Goal: Communication & Community: Answer question/provide support

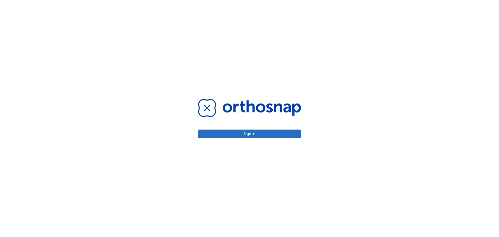
click at [281, 139] on div "Sign in" at bounding box center [249, 118] width 115 height 237
click at [278, 133] on button "Sign in" at bounding box center [249, 133] width 103 height 9
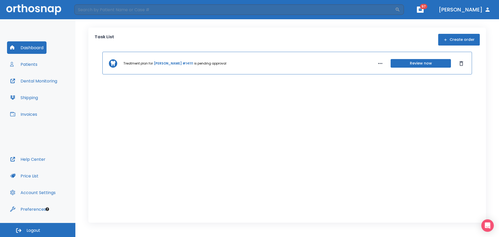
click at [377, 63] on button "button" at bounding box center [380, 63] width 8 height 8
click at [403, 76] on span "Remind me later" at bounding box center [402, 73] width 26 height 5
click at [435, 104] on p "[DATE]" at bounding box center [434, 104] width 10 height 5
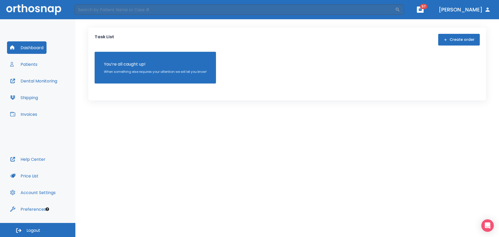
click at [24, 65] on button "Patients" at bounding box center [24, 64] width 34 height 12
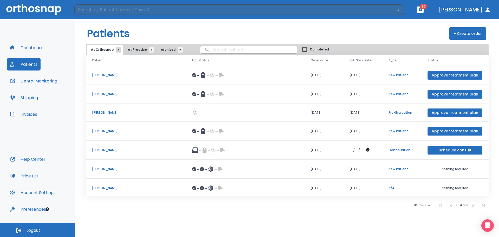
click at [395, 150] on p "Continuation" at bounding box center [401, 150] width 26 height 5
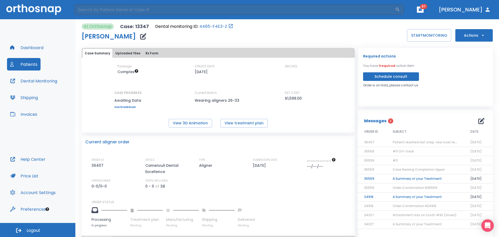
click at [448, 142] on span "Patient reached last step, new scan required!" at bounding box center [429, 142] width 73 height 4
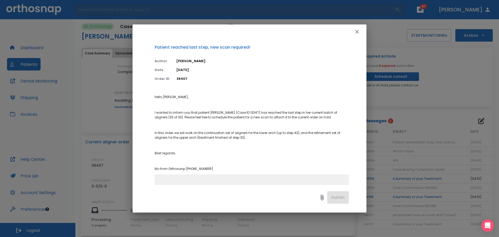
scroll to position [37, 0]
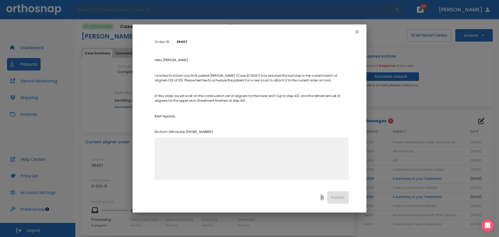
click at [358, 37] on div at bounding box center [249, 31] width 234 height 15
click at [358, 31] on icon "button" at bounding box center [357, 32] width 6 height 6
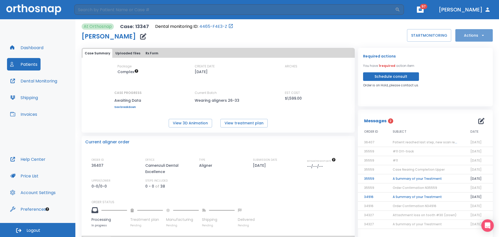
click at [480, 36] on icon "button" at bounding box center [482, 35] width 5 height 5
click at [477, 122] on div at bounding box center [249, 118] width 499 height 237
click at [478, 118] on icon "button" at bounding box center [481, 121] width 6 height 6
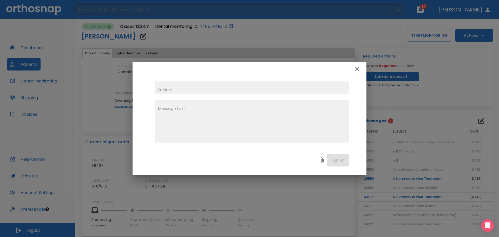
click at [207, 118] on textarea at bounding box center [252, 123] width 188 height 36
click at [209, 82] on input "text" at bounding box center [252, 87] width 194 height 12
type input "Submitted scans"
type textarea "I submitted the new scans"
click at [339, 161] on button "Publish" at bounding box center [338, 160] width 22 height 12
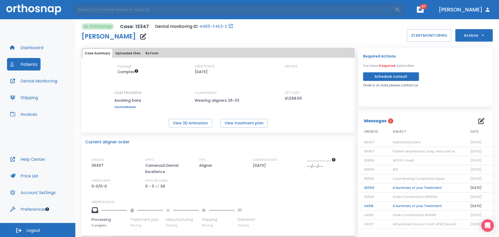
click at [17, 49] on button "Dashboard" at bounding box center [26, 47] width 39 height 12
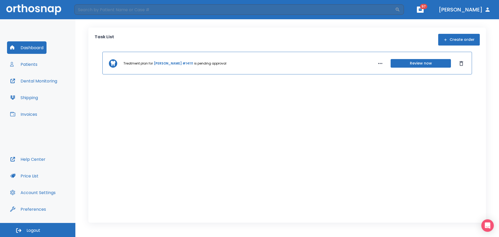
click at [44, 17] on header "​ 97 [PERSON_NAME]" at bounding box center [249, 9] width 499 height 19
click at [44, 10] on img at bounding box center [33, 9] width 55 height 11
click at [39, 12] on img at bounding box center [33, 9] width 55 height 11
